Goal: Task Accomplishment & Management: Use online tool/utility

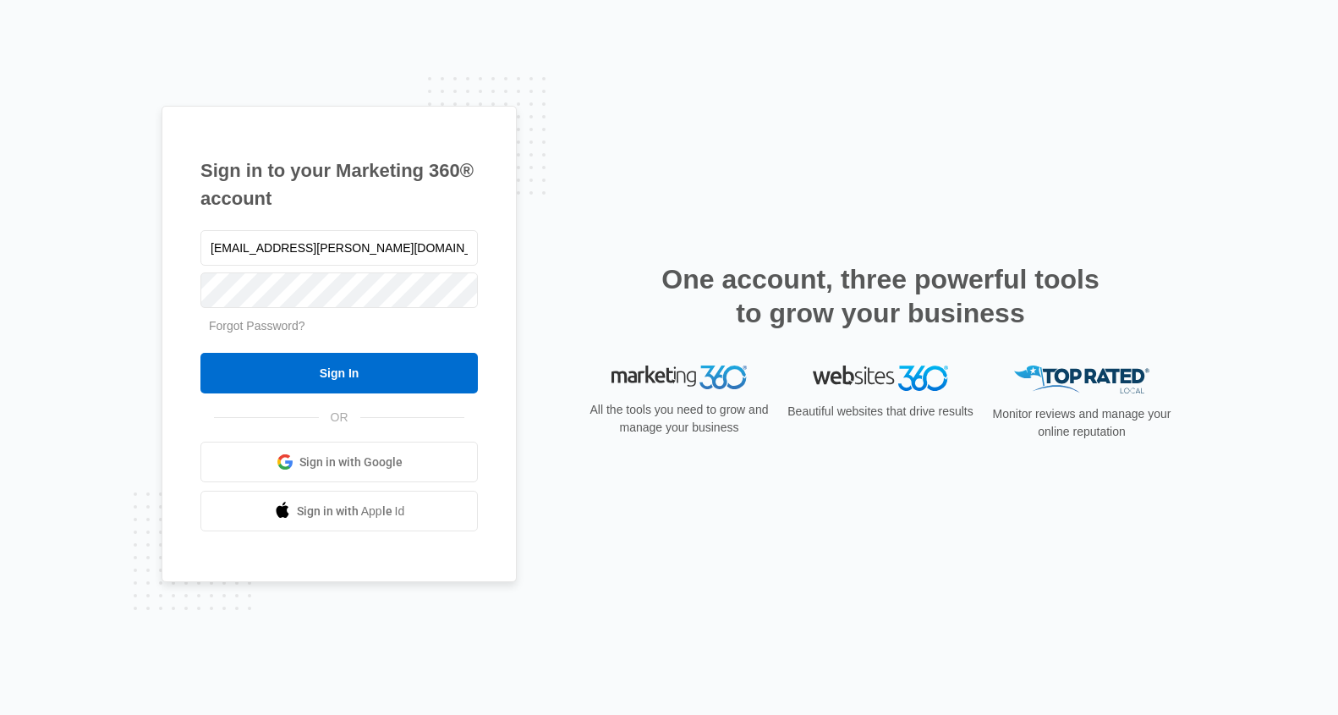
type input "[EMAIL_ADDRESS][PERSON_NAME][DOMAIN_NAME]"
click at [200, 353] on input "Sign In" at bounding box center [338, 373] width 277 height 41
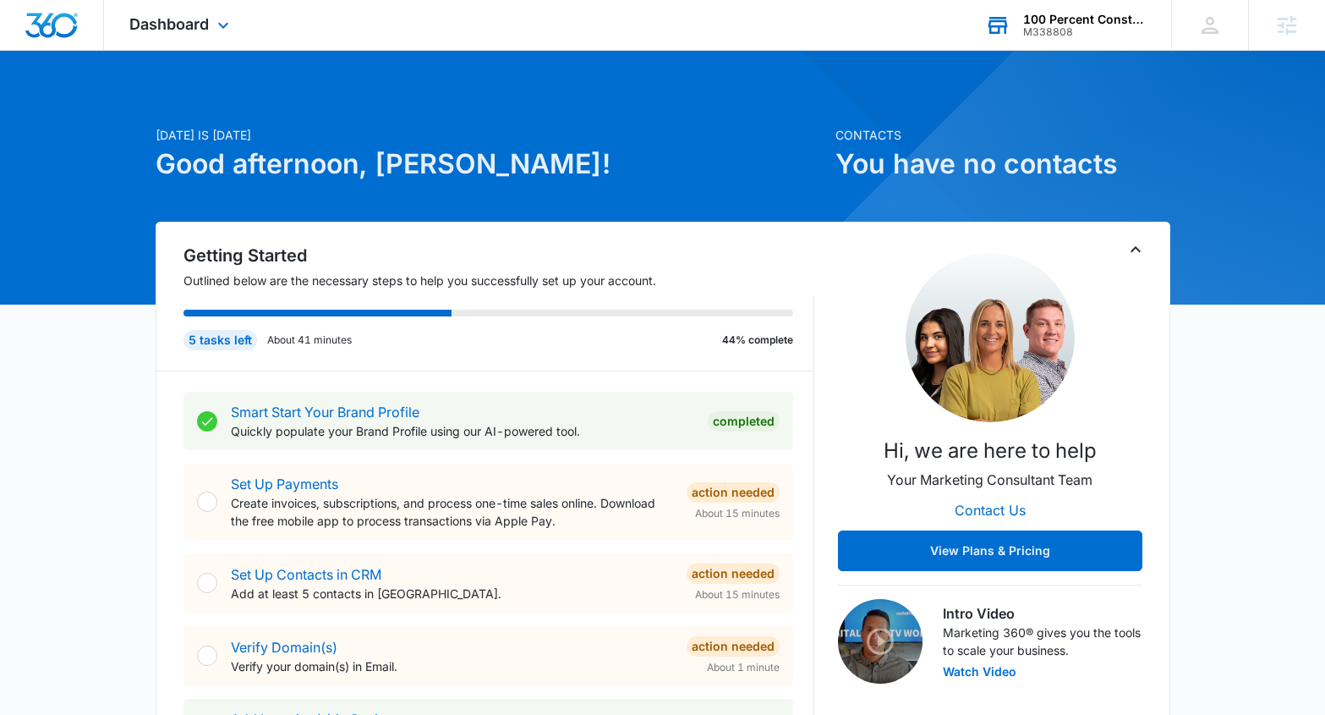
click at [1090, 39] on div "100 Percent Construction M338808 Your Accounts View All" at bounding box center [1065, 25] width 211 height 50
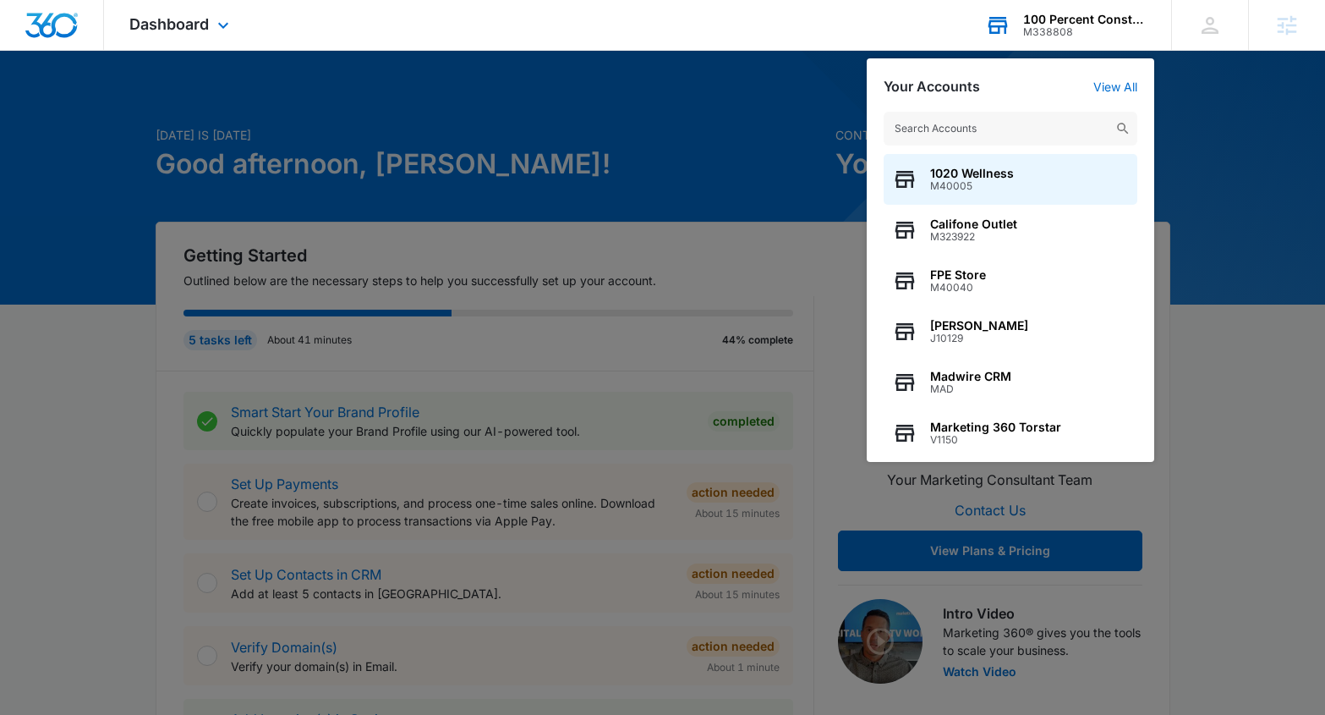
click at [1024, 122] on input "text" at bounding box center [1011, 129] width 254 height 34
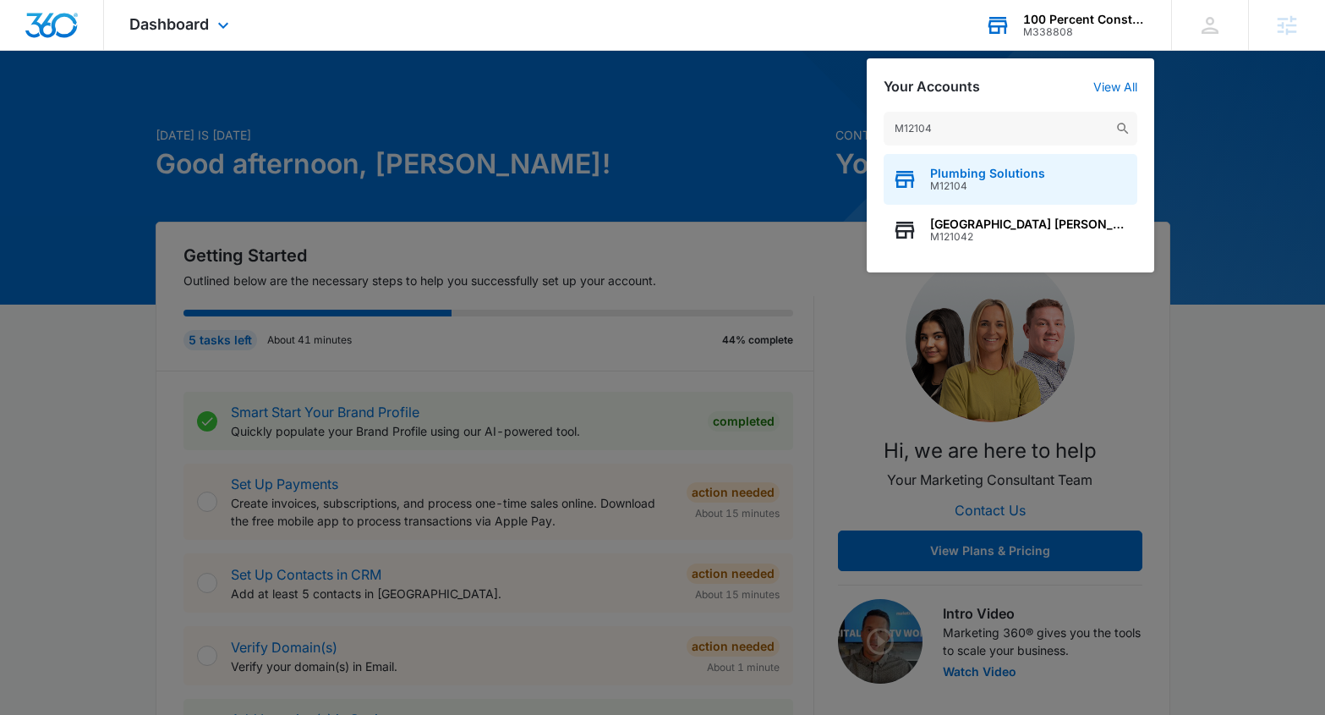
type input "M12104"
click at [1044, 176] on div "Plumbing Solutions M12104" at bounding box center [1011, 179] width 254 height 51
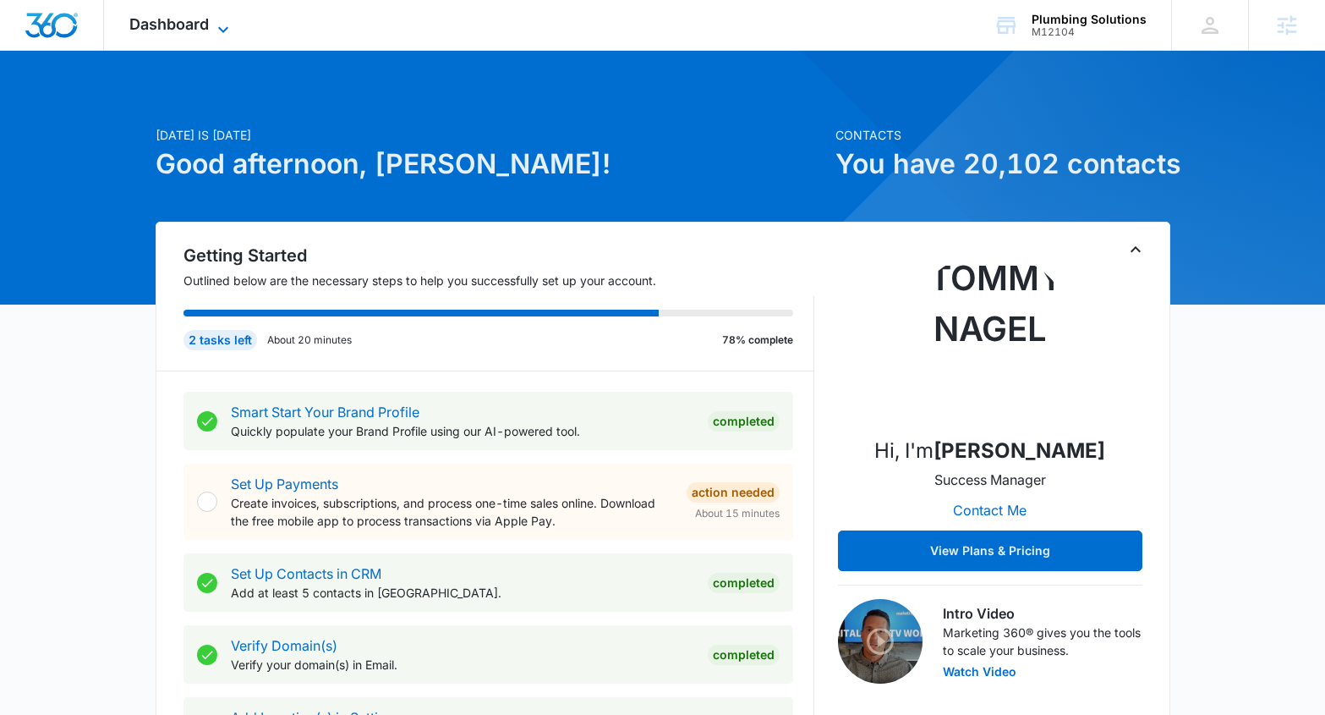
click at [171, 30] on span "Dashboard" at bounding box center [168, 24] width 79 height 18
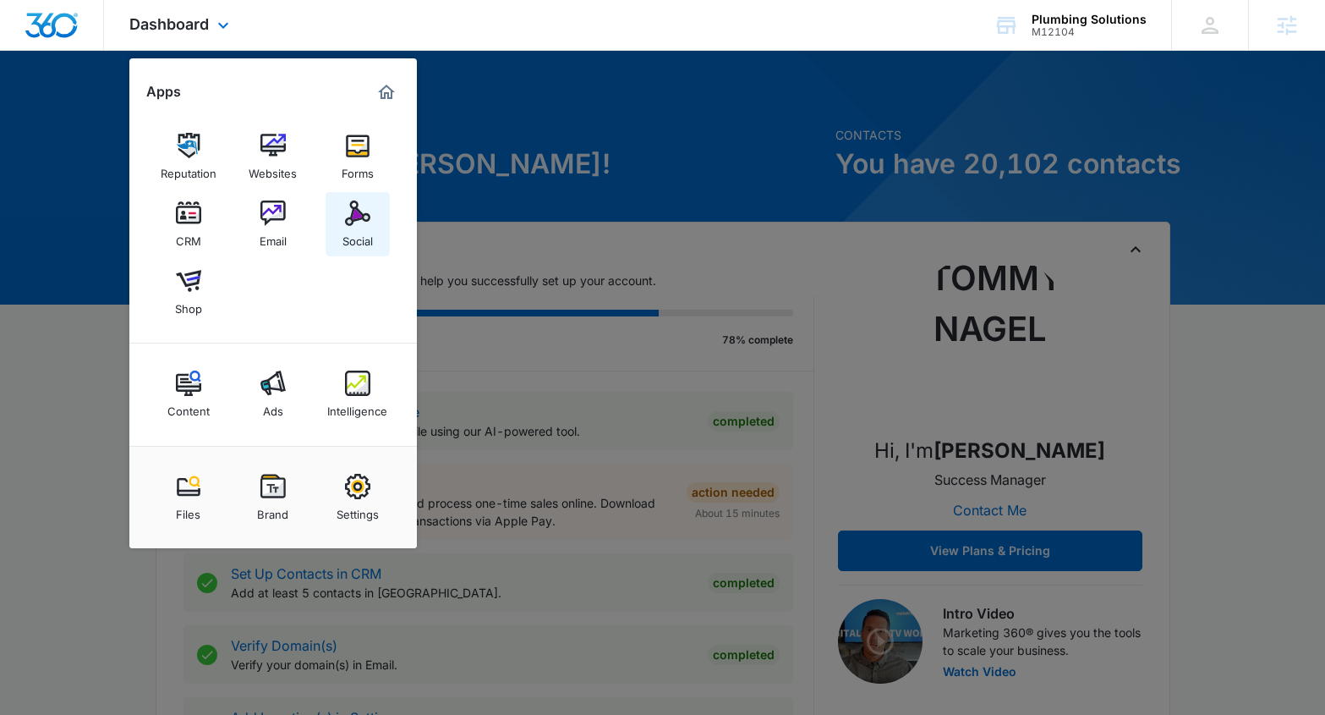
click at [377, 240] on link "Social" at bounding box center [358, 224] width 64 height 64
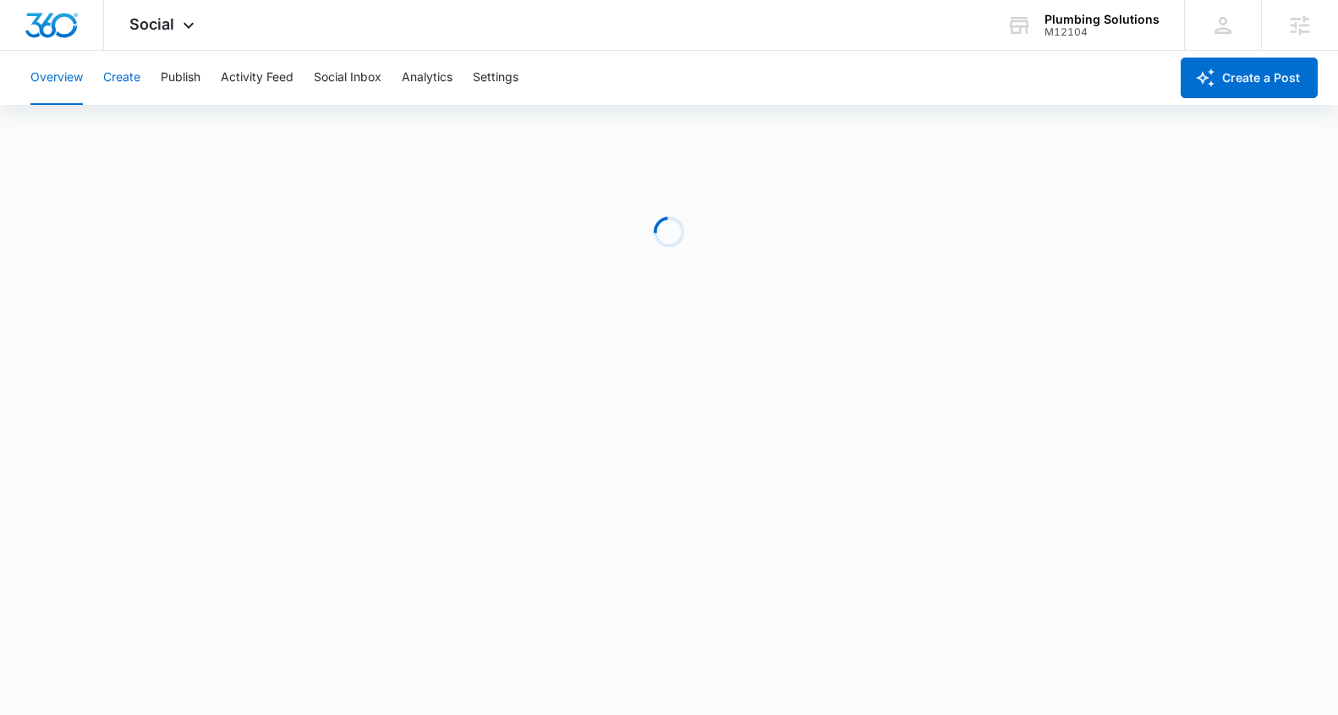
click at [132, 88] on button "Create" at bounding box center [121, 78] width 37 height 54
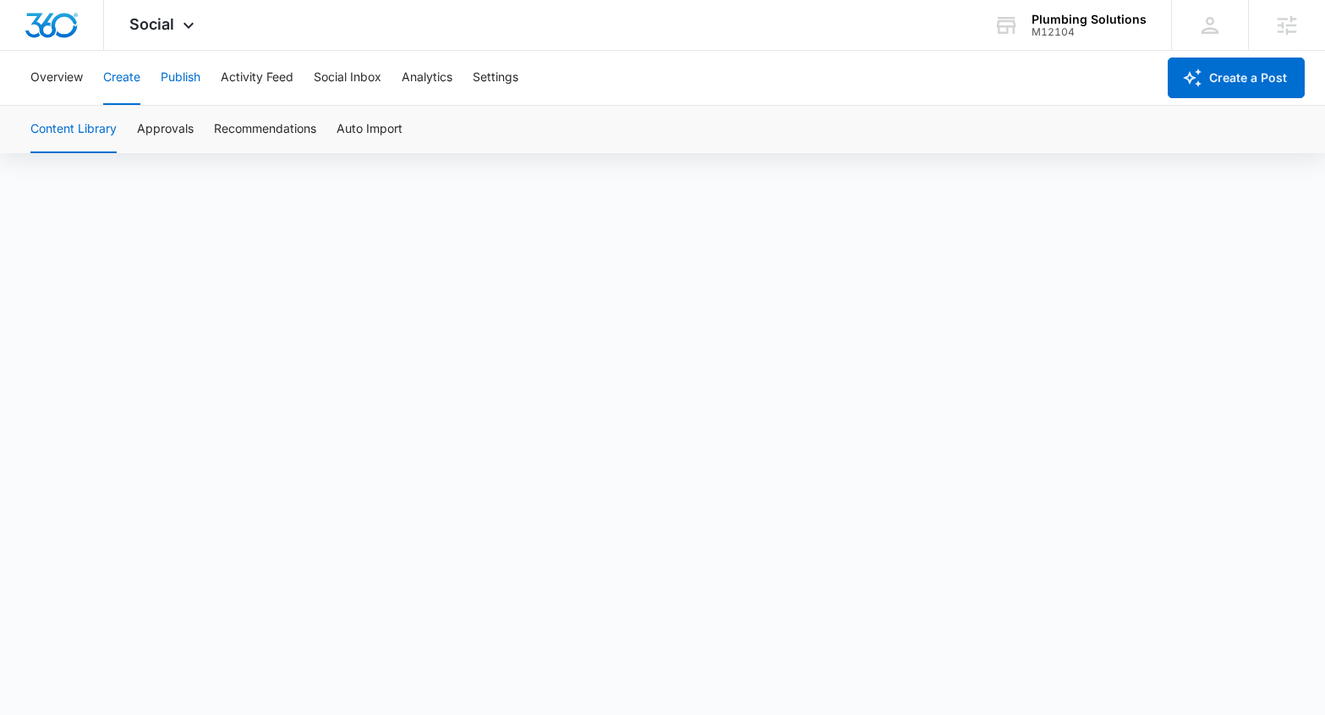
click at [183, 78] on button "Publish" at bounding box center [181, 78] width 40 height 54
click at [131, 79] on button "Create" at bounding box center [121, 78] width 37 height 54
click at [181, 96] on button "Publish" at bounding box center [181, 78] width 40 height 54
click at [479, 69] on button "Settings" at bounding box center [496, 78] width 46 height 54
click at [112, 75] on button "Create" at bounding box center [121, 78] width 37 height 54
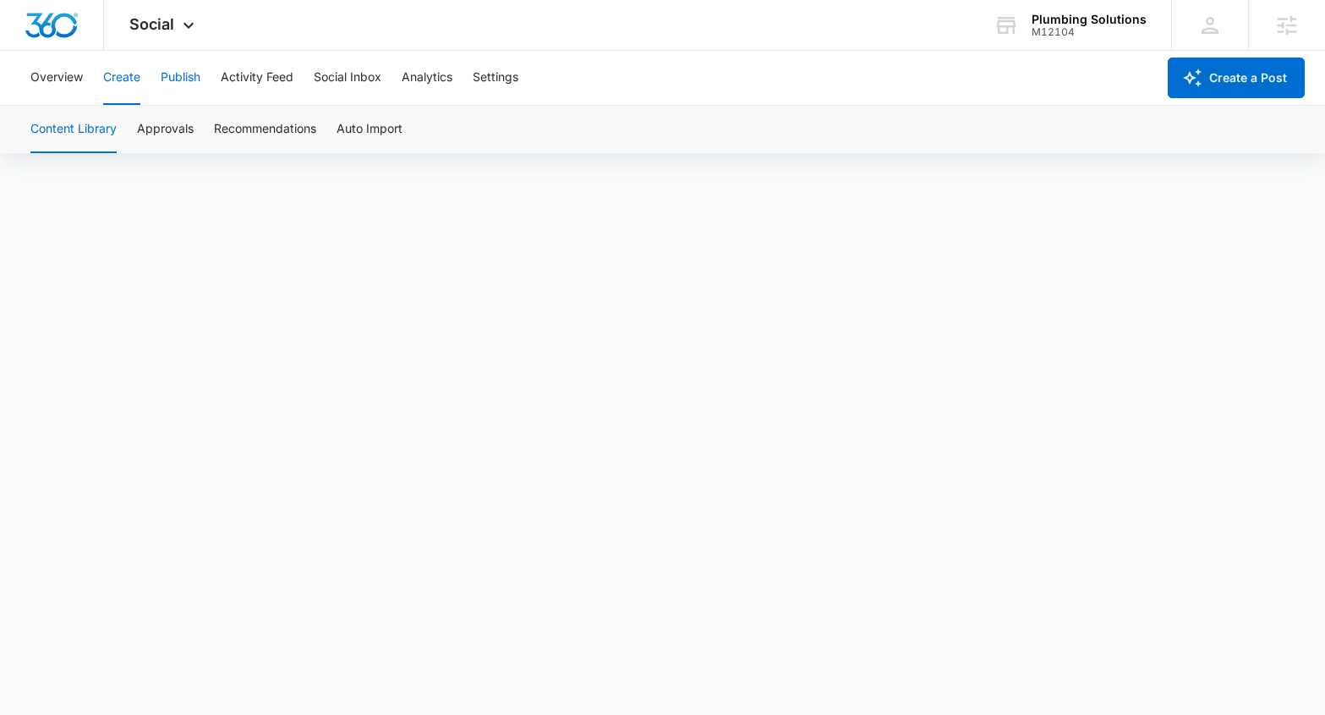
click at [178, 85] on button "Publish" at bounding box center [181, 78] width 40 height 54
click at [135, 145] on button "Schedules" at bounding box center [129, 129] width 57 height 47
click at [41, 125] on button "Calendar" at bounding box center [55, 129] width 50 height 47
